Goal: Navigation & Orientation: Understand site structure

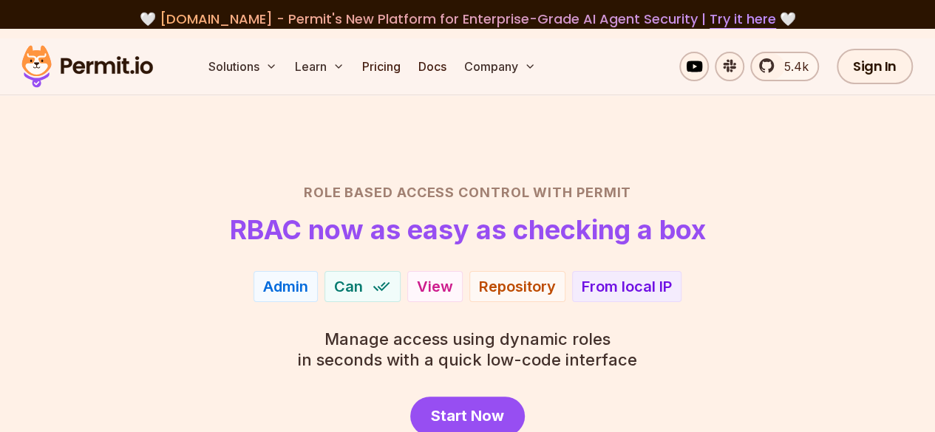
scroll to position [74, 0]
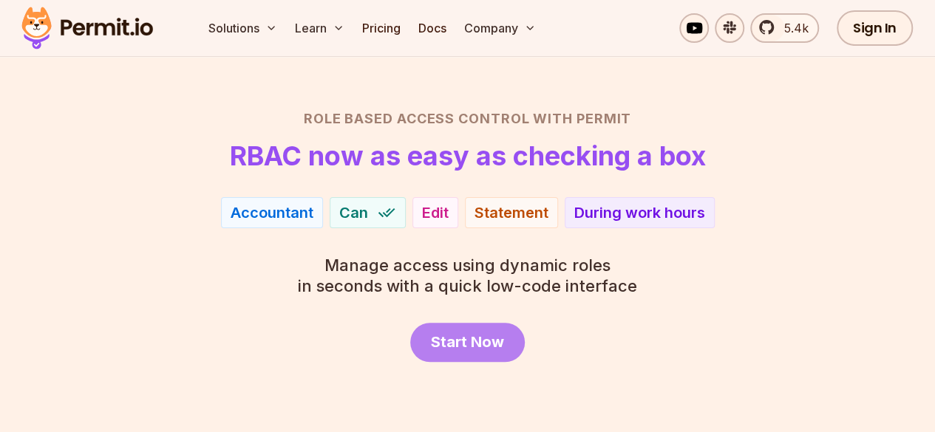
click at [485, 337] on span "Start Now" at bounding box center [467, 342] width 73 height 21
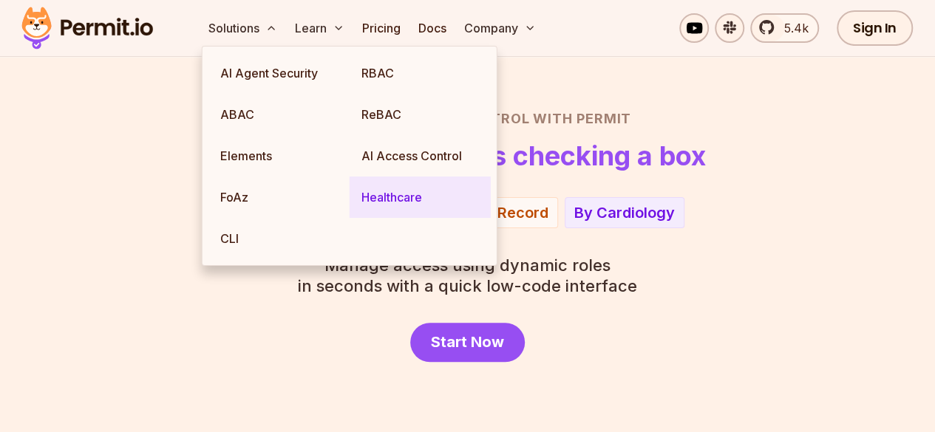
click at [402, 199] on link "Healthcare" at bounding box center [419, 197] width 141 height 41
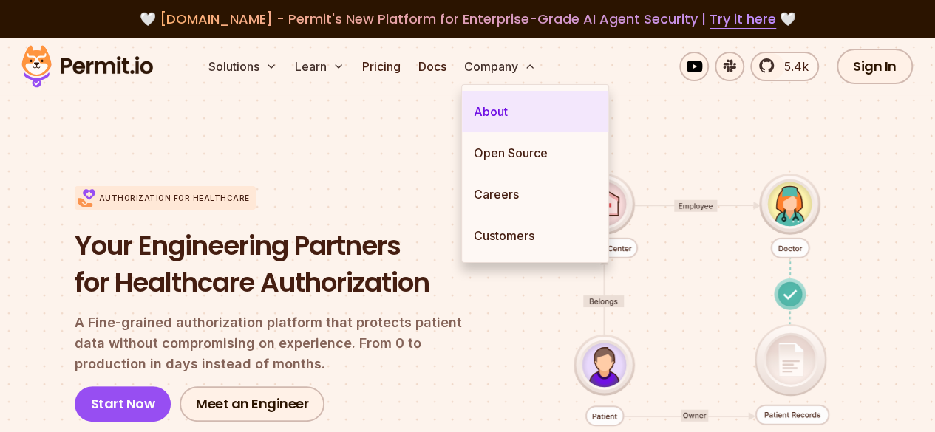
click at [508, 111] on link "About" at bounding box center [535, 111] width 146 height 41
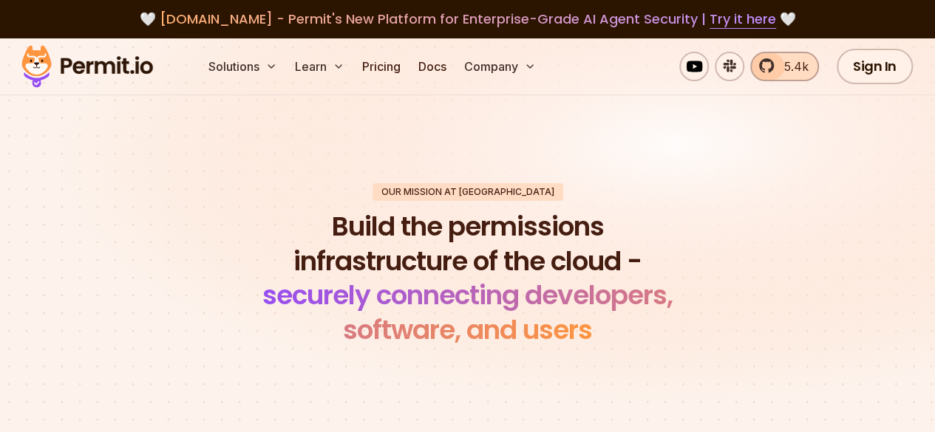
click at [771, 72] on link "5.4k" at bounding box center [784, 67] width 69 height 30
